Goal: Transaction & Acquisition: Obtain resource

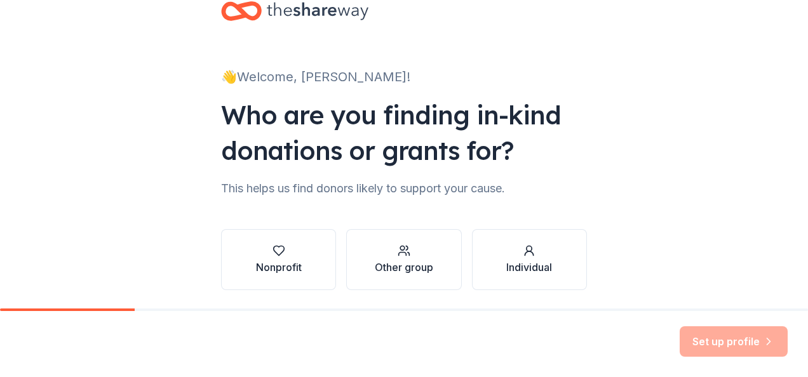
scroll to position [77, 0]
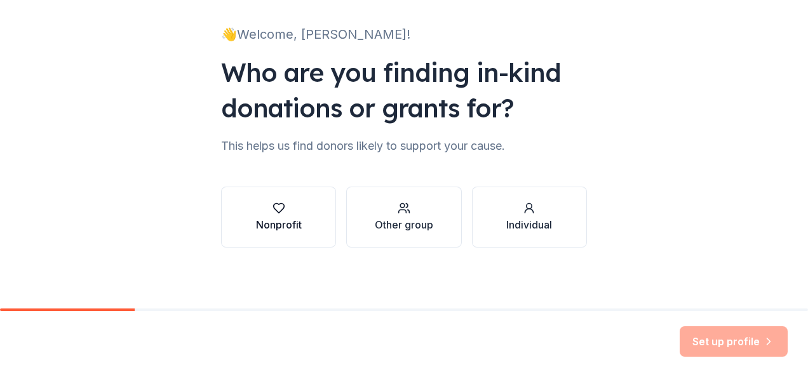
click at [263, 218] on div "Nonprofit" at bounding box center [279, 224] width 46 height 15
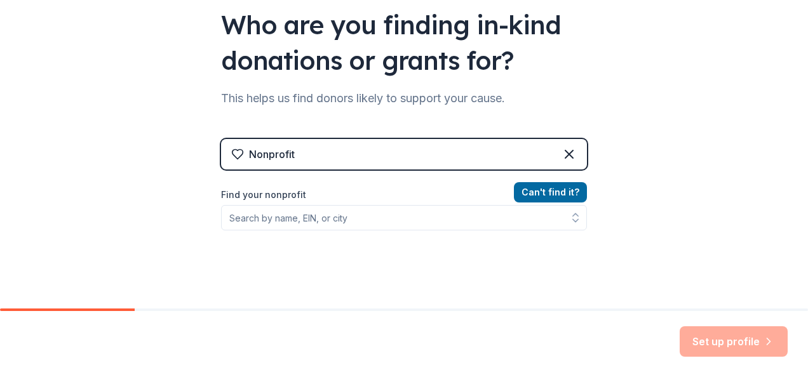
scroll to position [144, 0]
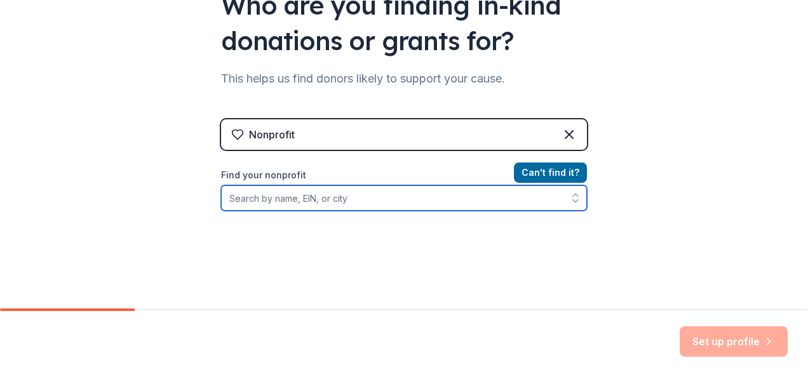
click at [248, 201] on input "Find your nonprofit" at bounding box center [404, 197] width 366 height 25
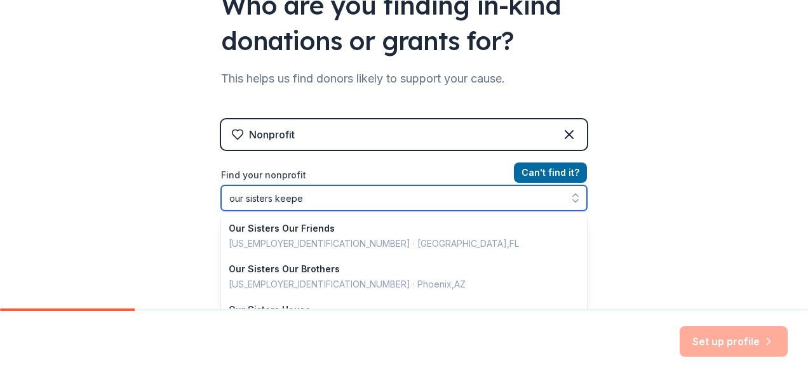
type input "our sisters keeper"
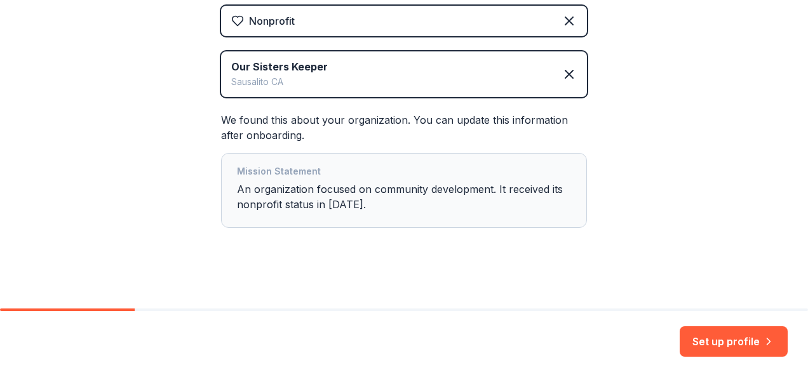
scroll to position [258, 0]
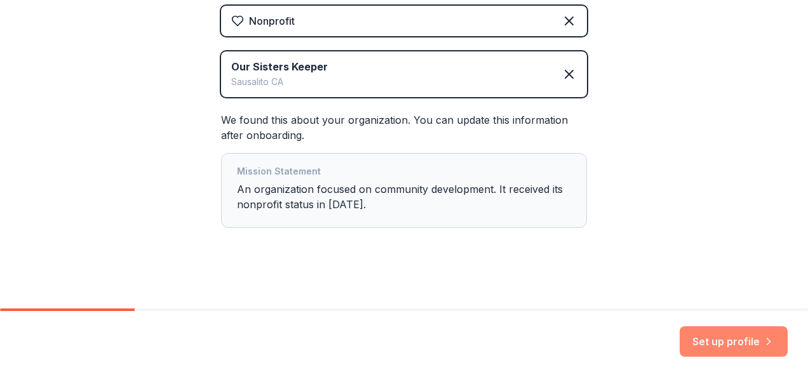
click at [704, 345] on button "Set up profile" at bounding box center [734, 341] width 108 height 30
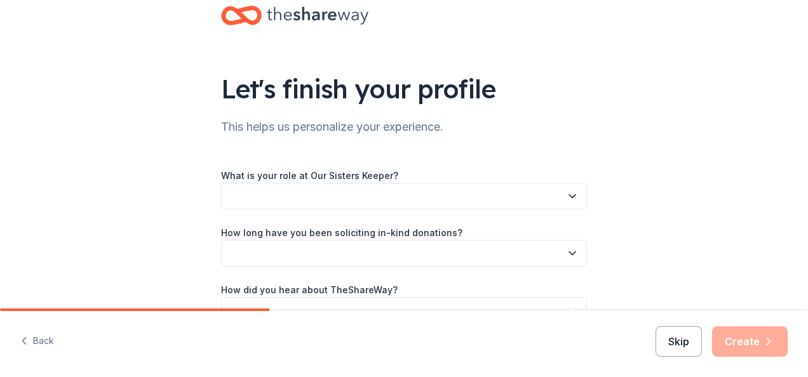
scroll to position [106, 0]
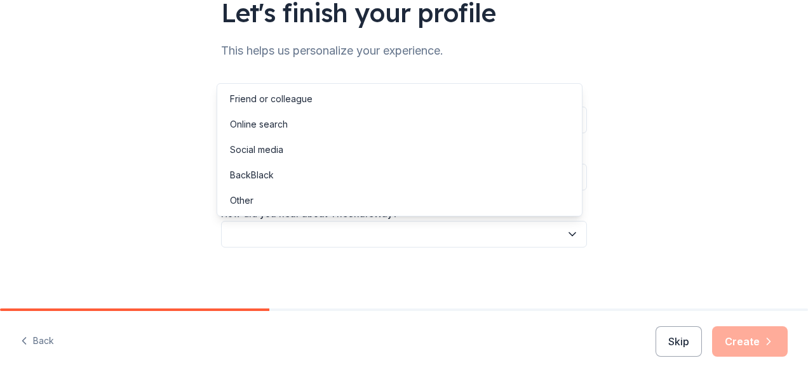
click at [574, 246] on button "button" at bounding box center [404, 234] width 366 height 27
click at [497, 135] on div "Online search" at bounding box center [399, 124] width 359 height 25
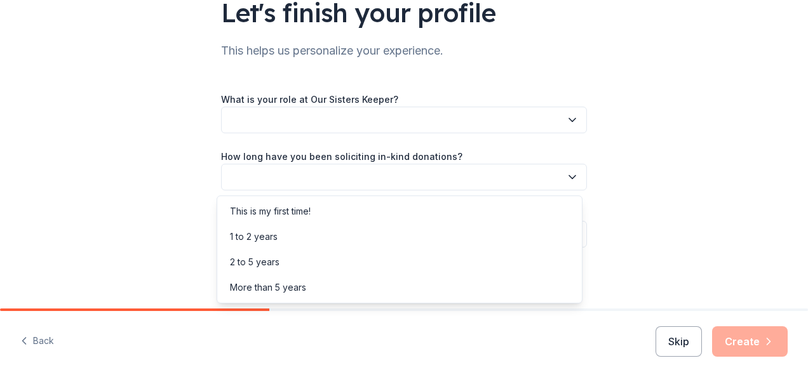
click at [481, 170] on button "button" at bounding box center [404, 177] width 366 height 27
click at [427, 237] on div "1 to 2 years" at bounding box center [399, 236] width 359 height 25
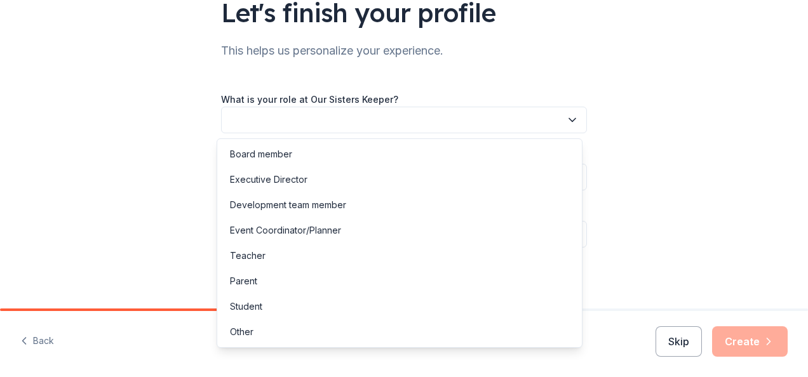
click at [443, 128] on button "button" at bounding box center [404, 120] width 366 height 27
click at [382, 187] on div "Executive Director" at bounding box center [399, 179] width 359 height 25
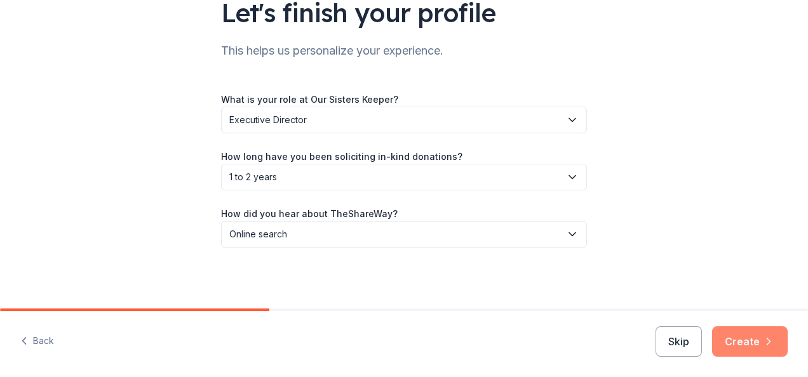
click at [733, 347] on button "Create" at bounding box center [750, 341] width 76 height 30
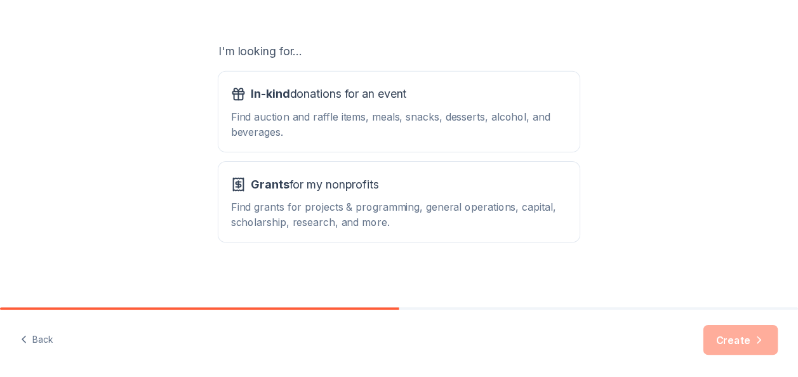
scroll to position [204, 0]
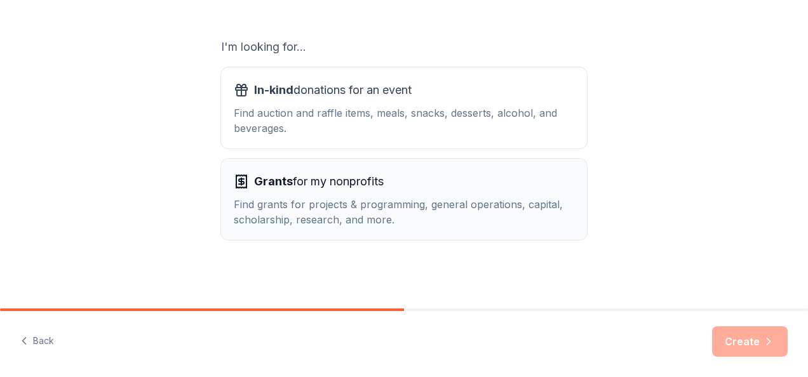
click at [254, 182] on span "Grants" at bounding box center [273, 181] width 39 height 13
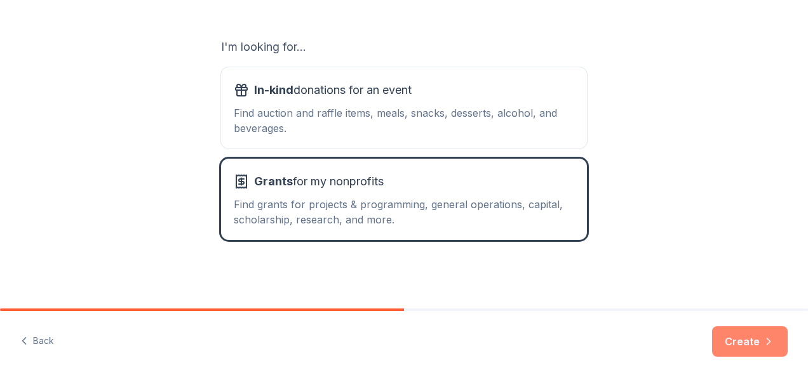
click at [741, 350] on button "Create" at bounding box center [750, 341] width 76 height 30
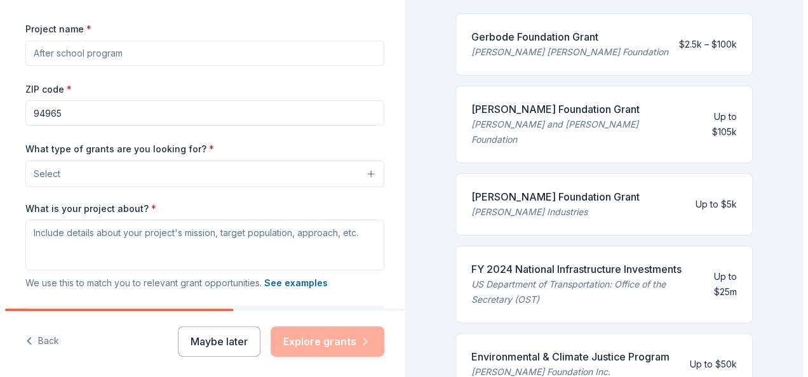
scroll to position [203, 0]
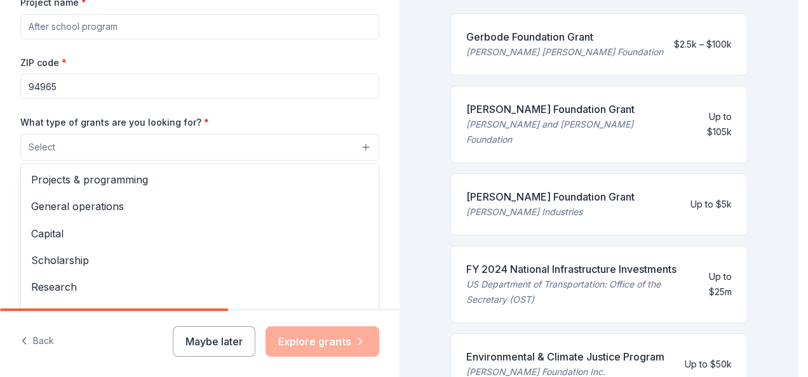
click at [365, 150] on button "Select" at bounding box center [199, 147] width 359 height 27
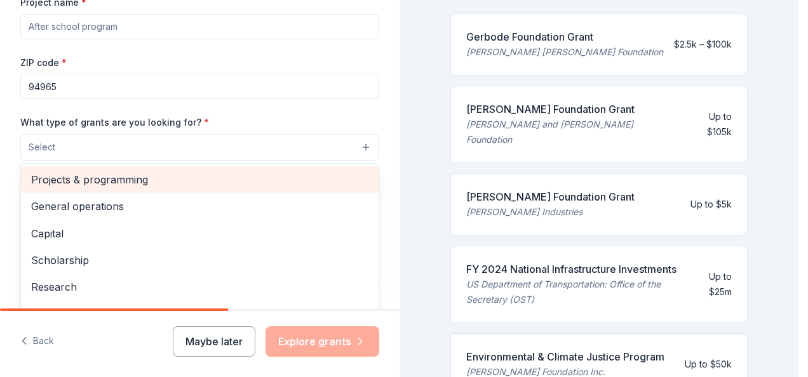
click at [300, 175] on span "Projects & programming" at bounding box center [199, 179] width 337 height 17
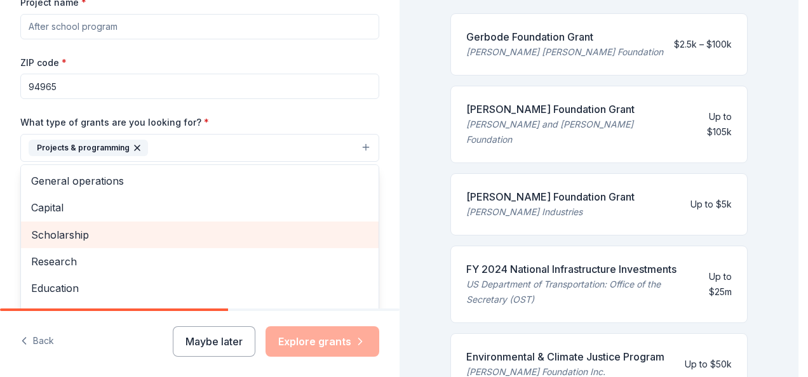
click at [277, 227] on span "Scholarship" at bounding box center [199, 235] width 337 height 17
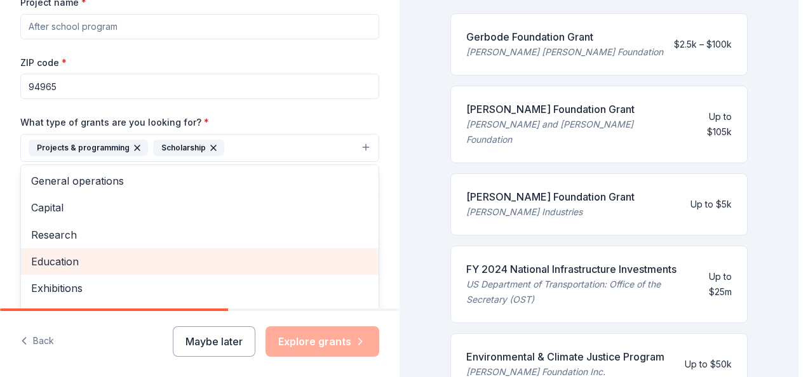
click at [269, 255] on span "Education" at bounding box center [199, 261] width 337 height 17
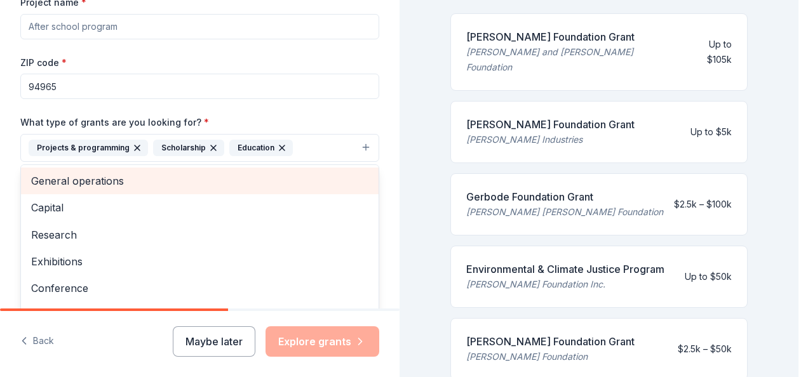
click at [285, 180] on span "General operations" at bounding box center [199, 181] width 337 height 17
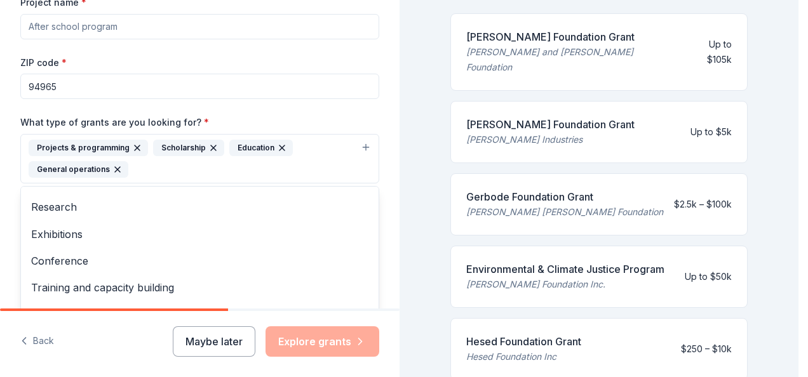
scroll to position [38, 0]
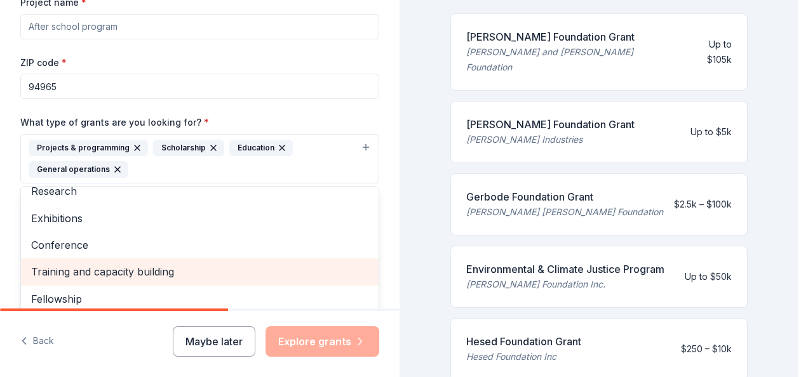
click at [276, 275] on span "Training and capacity building" at bounding box center [199, 272] width 337 height 17
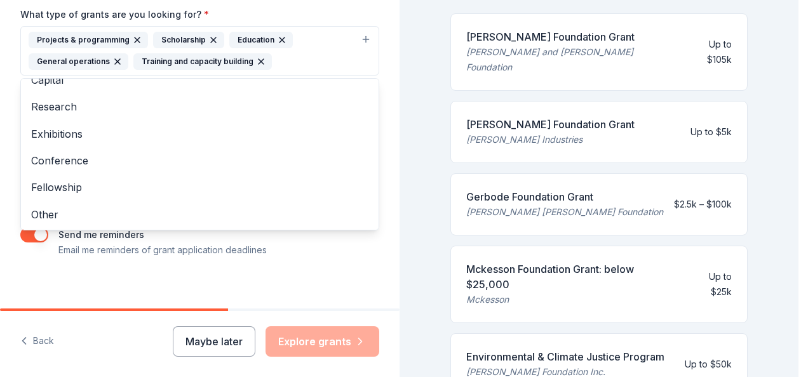
scroll to position [319, 0]
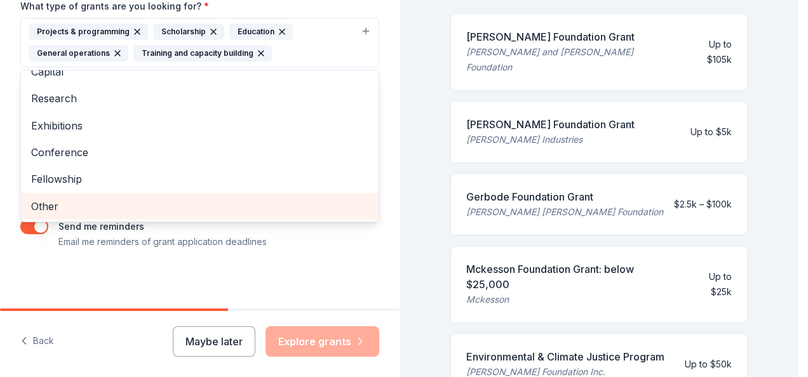
click at [318, 207] on span "Other" at bounding box center [199, 206] width 337 height 17
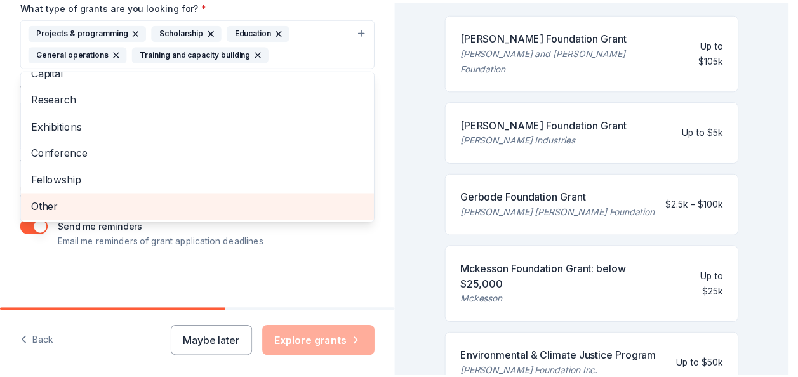
scroll to position [0, 0]
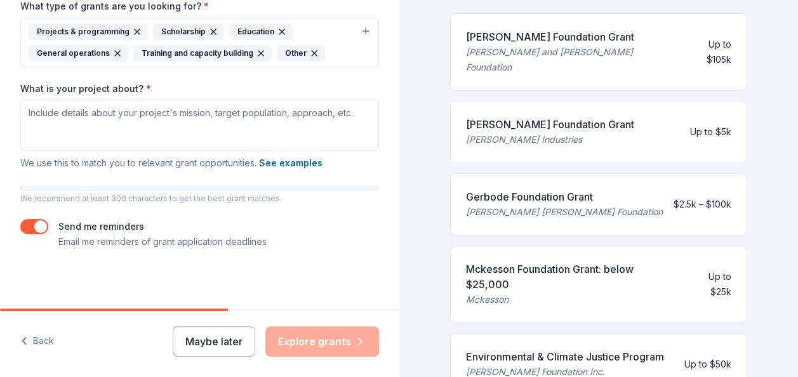
click at [308, 45] on div "Other" at bounding box center [301, 53] width 48 height 17
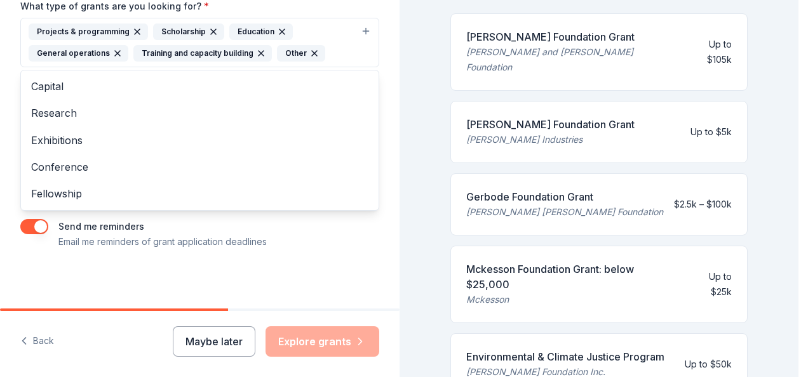
click at [312, 51] on icon "button" at bounding box center [314, 53] width 5 height 5
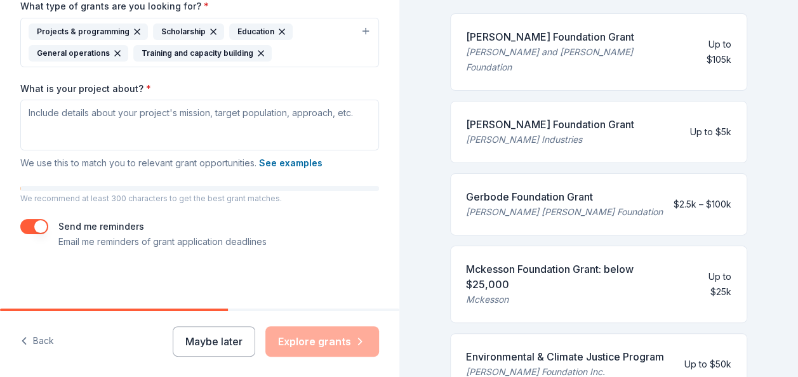
click at [111, 244] on p "Email me reminders of grant application deadlines" at bounding box center [162, 241] width 208 height 15
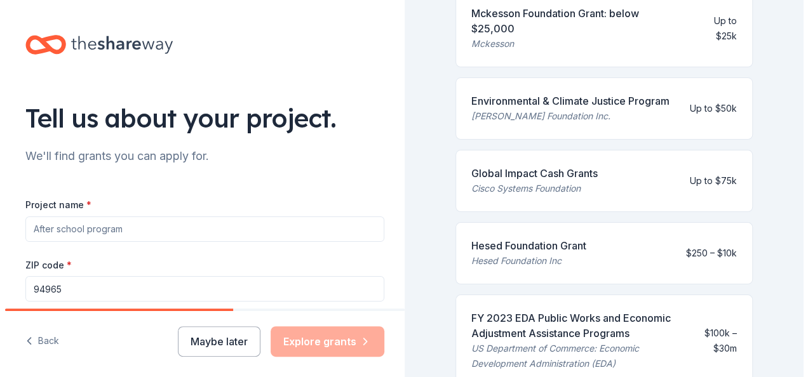
scroll to position [440, 0]
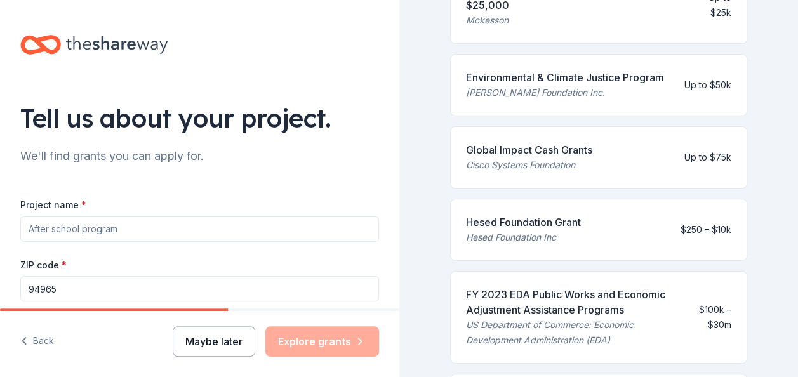
click at [189, 351] on button "Maybe later" at bounding box center [214, 341] width 83 height 30
click at [211, 342] on button "Maybe later" at bounding box center [214, 341] width 83 height 30
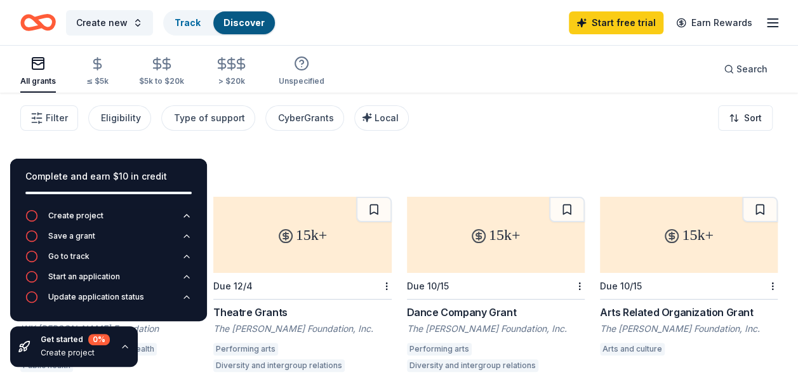
click at [271, 159] on div "3707 results" at bounding box center [399, 168] width 758 height 25
click at [57, 131] on div "Filter Eligibility Type of support CyberGrants Local Sort" at bounding box center [399, 118] width 798 height 51
click at [53, 124] on span "Filter" at bounding box center [57, 118] width 22 height 15
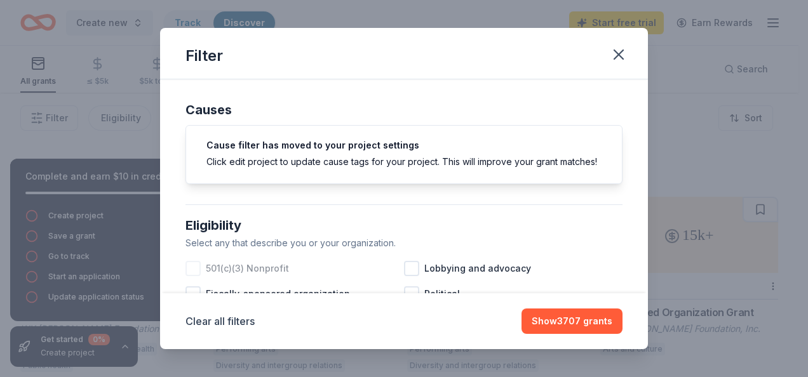
click at [192, 276] on div at bounding box center [192, 268] width 15 height 15
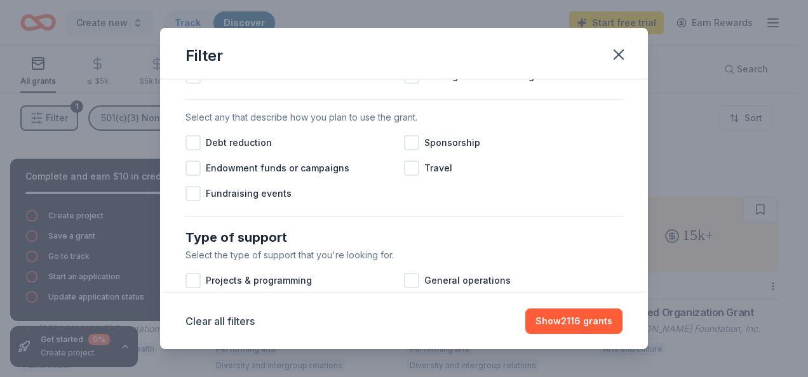
scroll to position [372, 0]
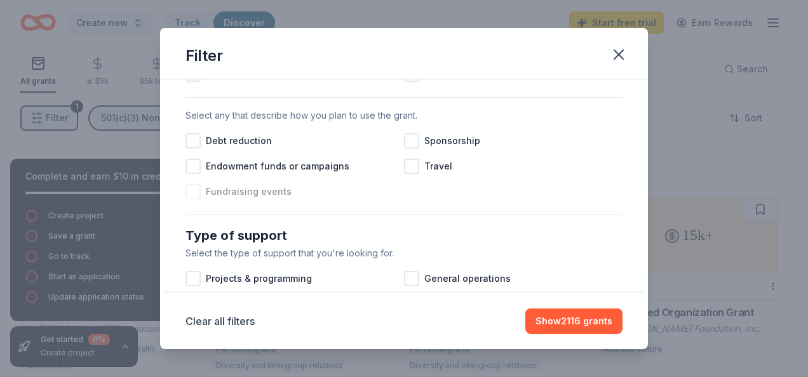
click at [194, 199] on div at bounding box center [192, 191] width 15 height 15
click at [405, 149] on div at bounding box center [411, 140] width 15 height 15
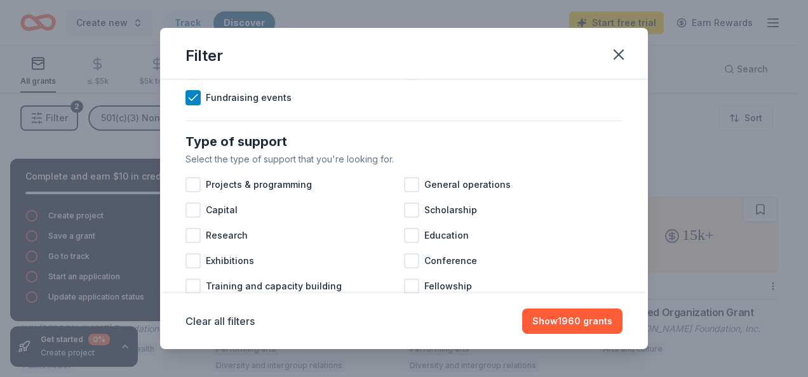
scroll to position [467, 0]
